Goal: Task Accomplishment & Management: Manage account settings

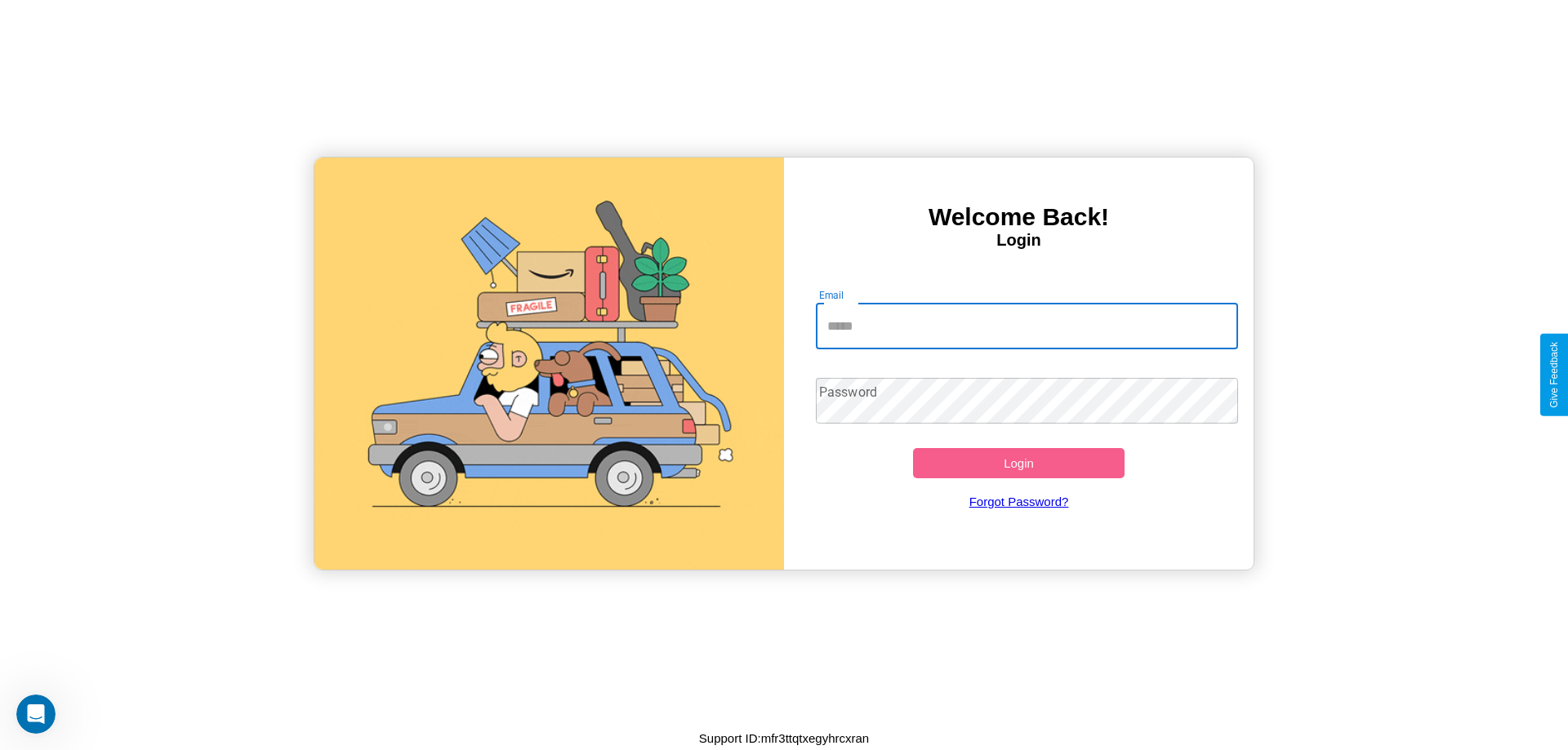
click at [1026, 326] on input "Email" at bounding box center [1027, 326] width 423 height 46
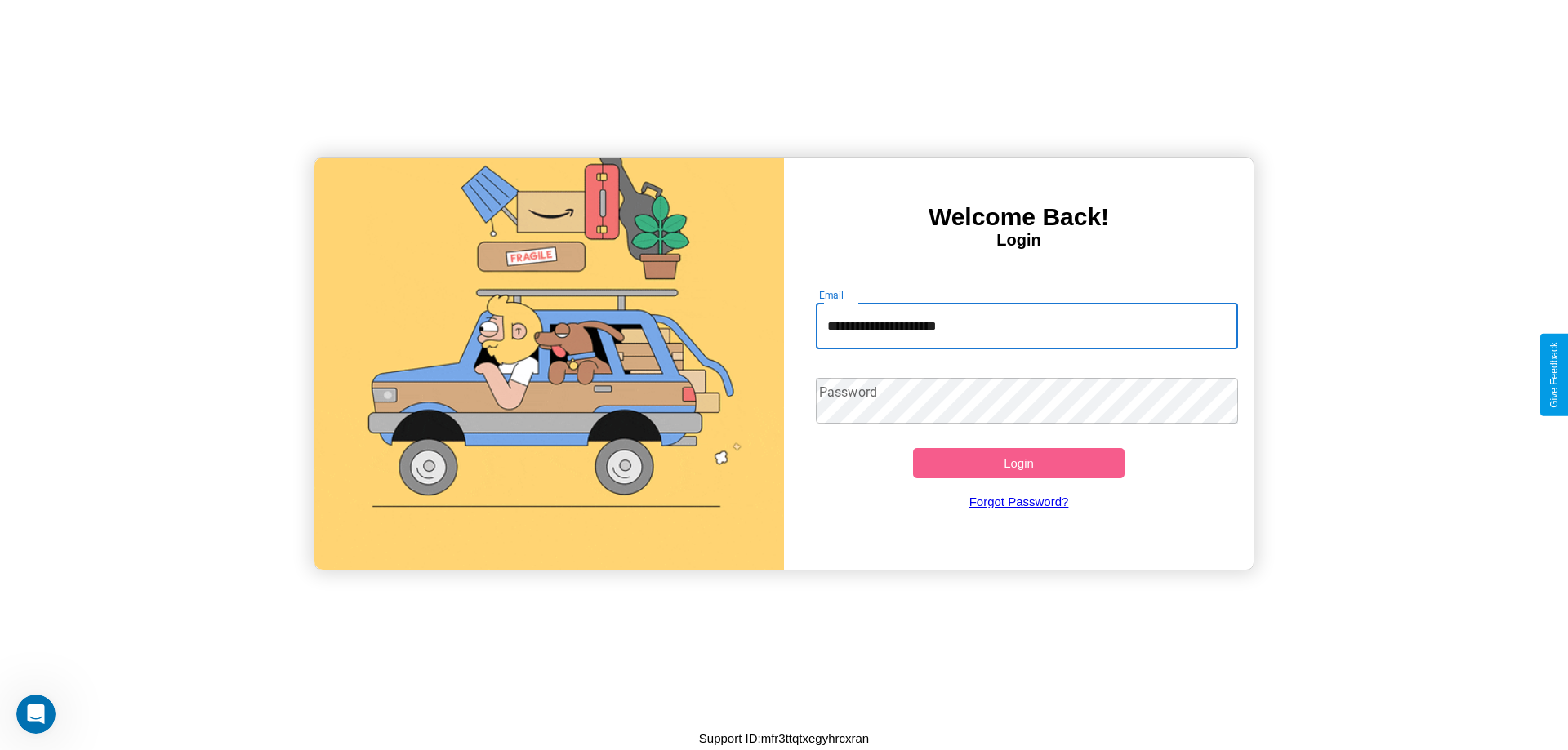
type input "**********"
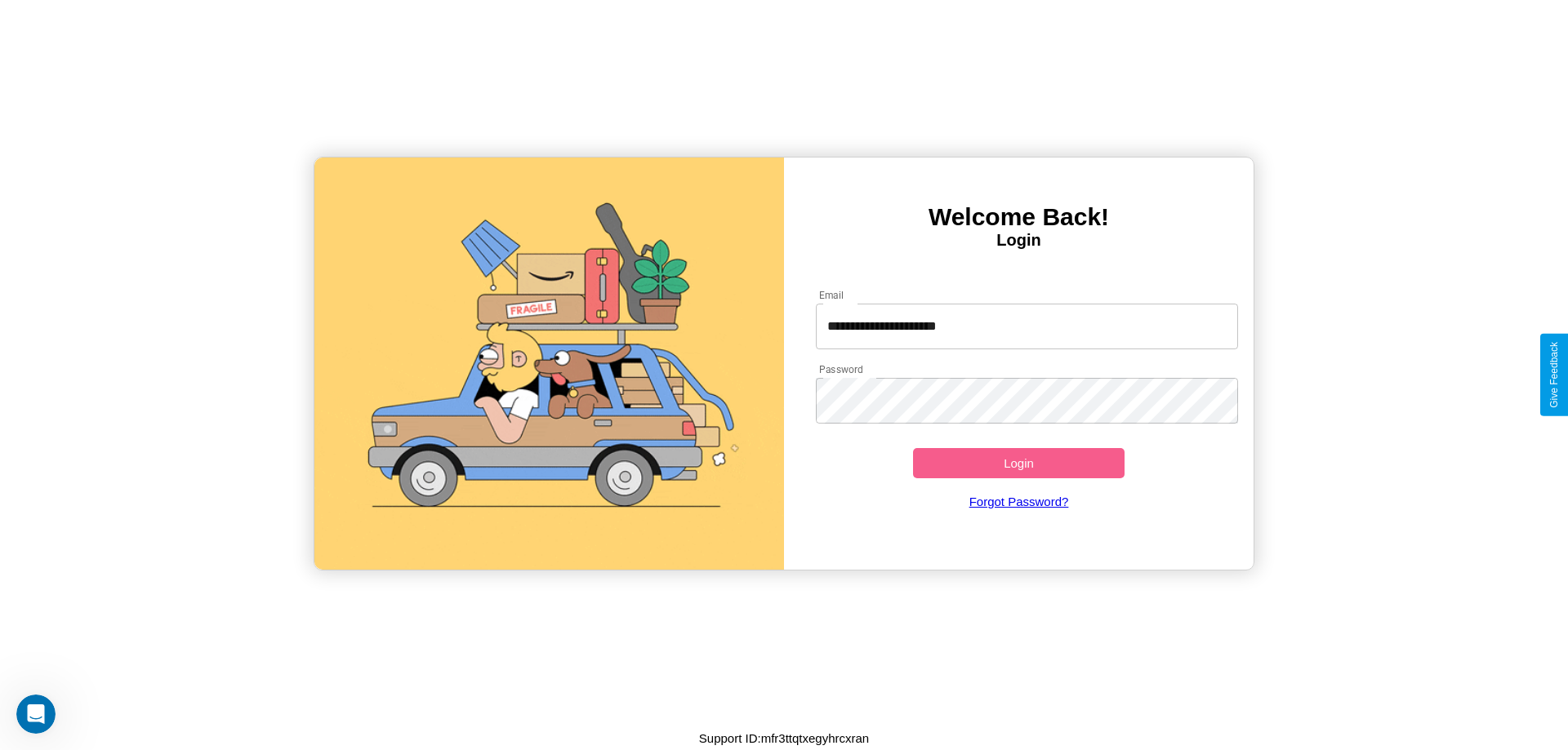
click at [1019, 463] on button "Login" at bounding box center [1019, 464] width 212 height 30
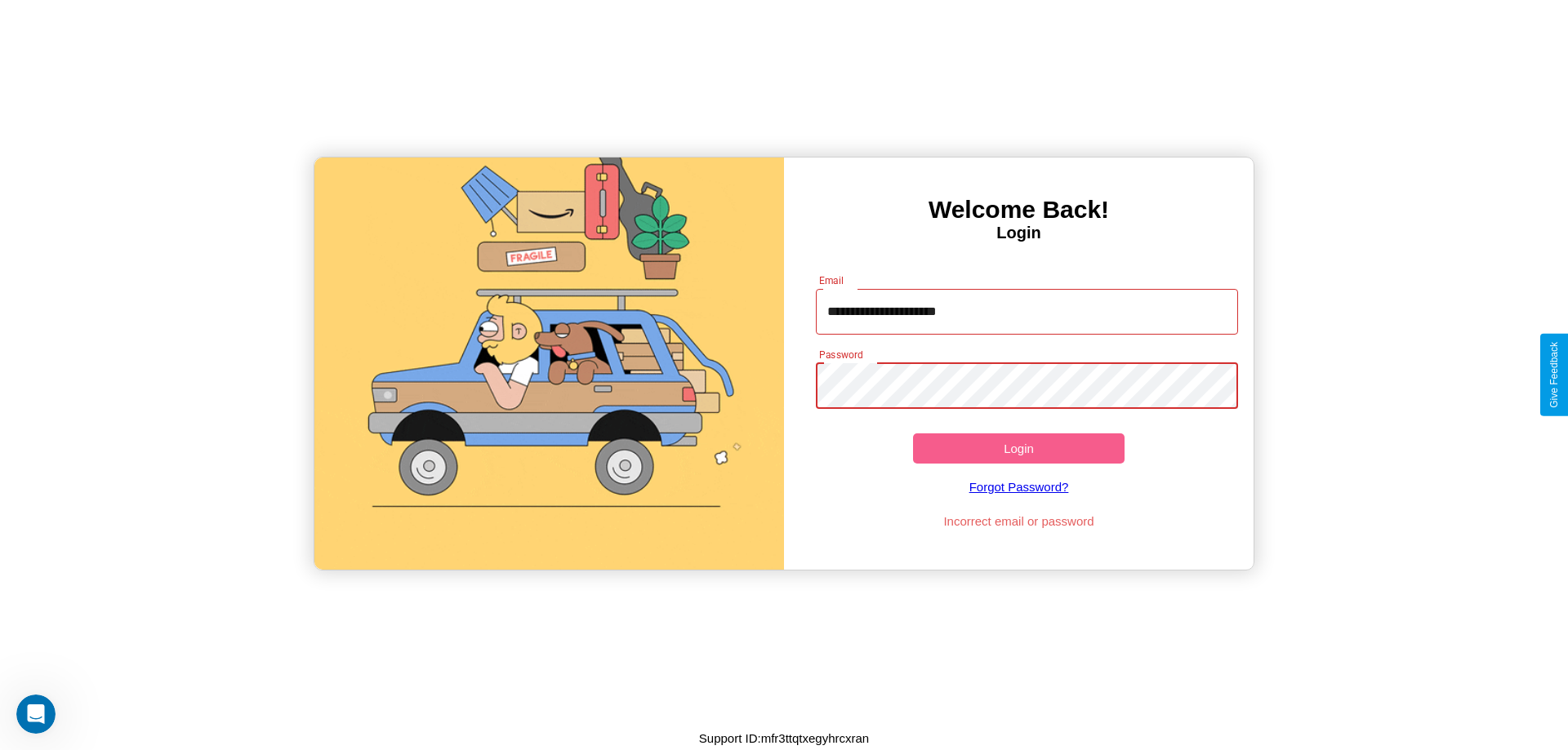
click at [1019, 448] on button "Login" at bounding box center [1019, 448] width 212 height 30
